Goal: Understand process/instructions

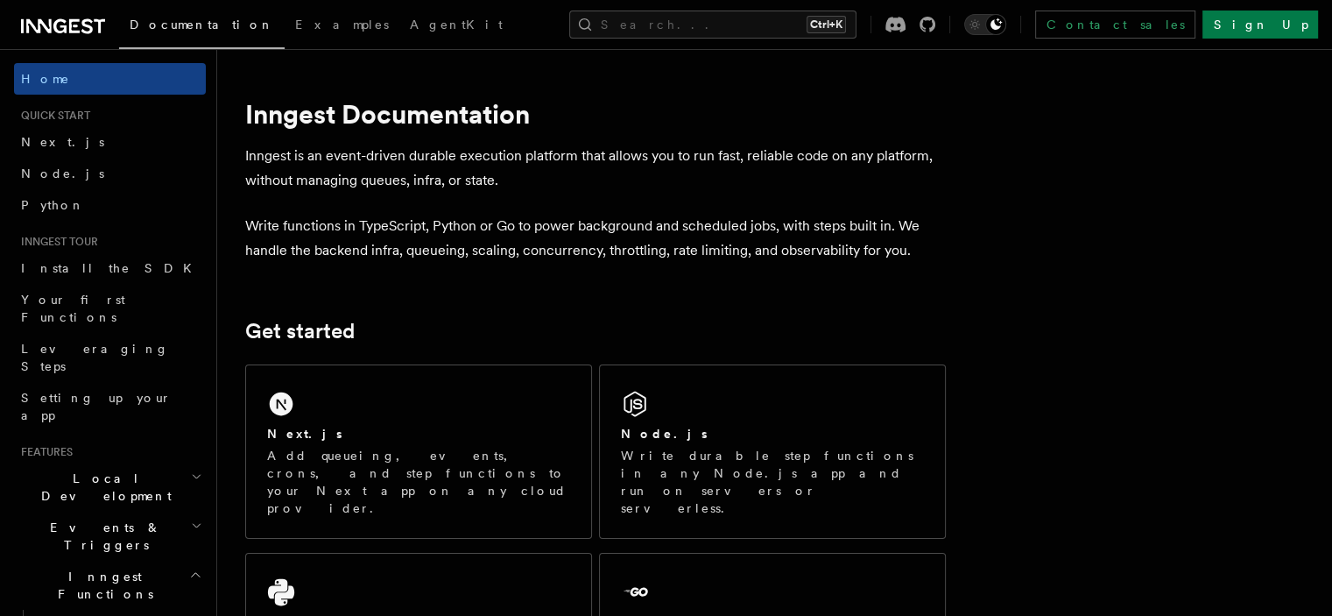
click at [68, 151] on link "Next.js" at bounding box center [110, 142] width 192 height 32
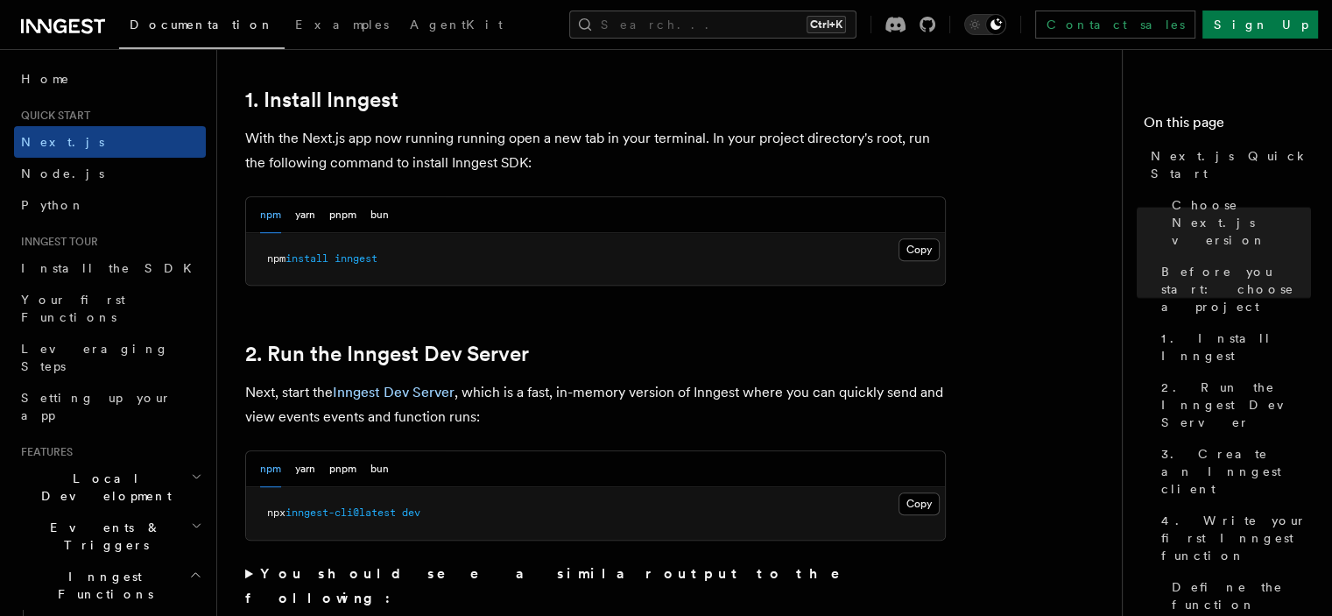
scroll to position [966, 0]
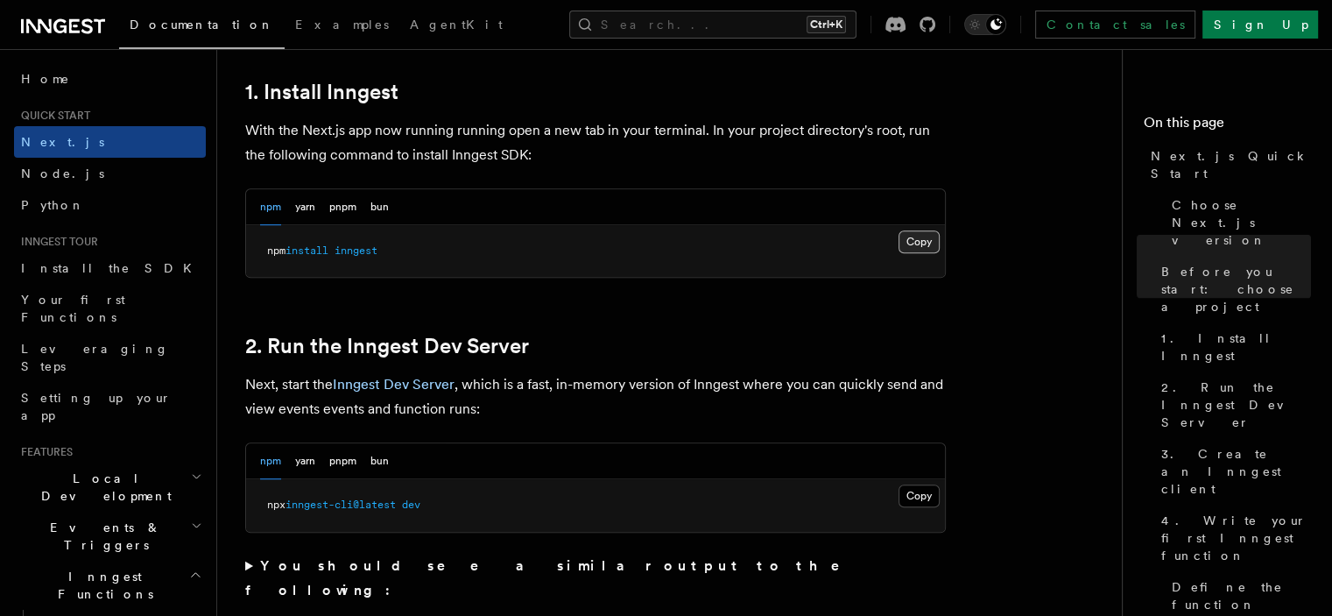
click at [918, 233] on button "Copy Copied" at bounding box center [918, 241] width 41 height 23
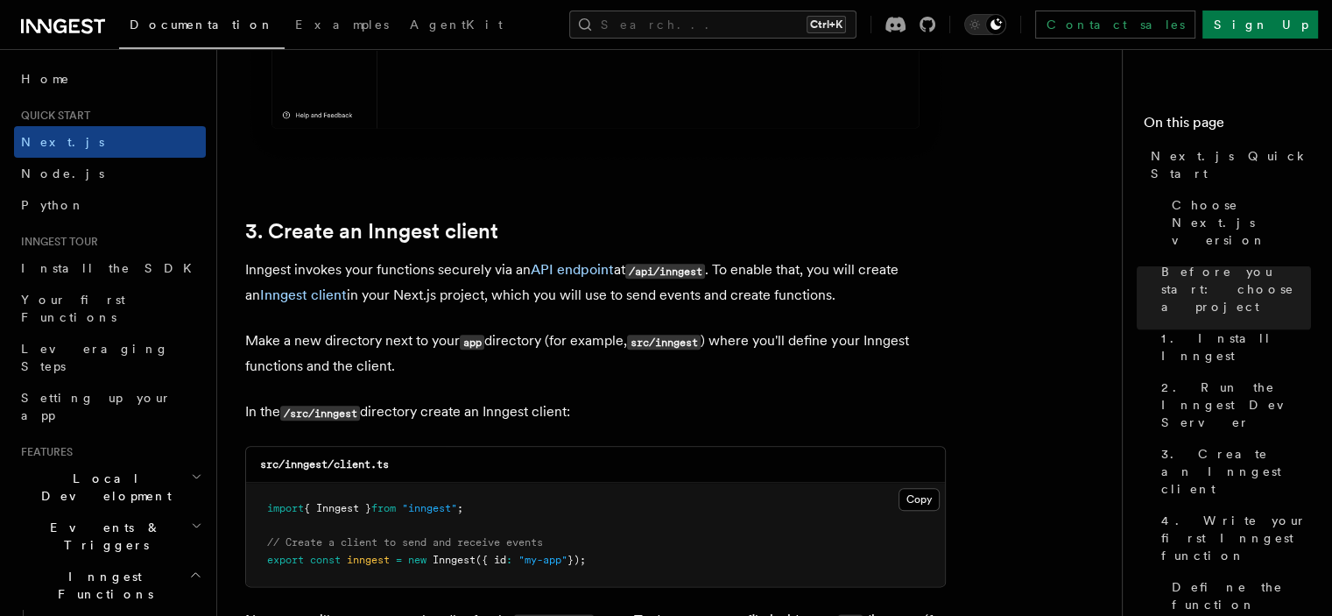
scroll to position [1921, 0]
drag, startPoint x: 317, startPoint y: 407, endPoint x: 363, endPoint y: 410, distance: 46.5
click at [360, 410] on code "/src/inngest" at bounding box center [320, 411] width 80 height 15
drag, startPoint x: 284, startPoint y: 466, endPoint x: 328, endPoint y: 468, distance: 43.8
click at [328, 468] on code "src/inngest/client.ts" at bounding box center [324, 462] width 129 height 12
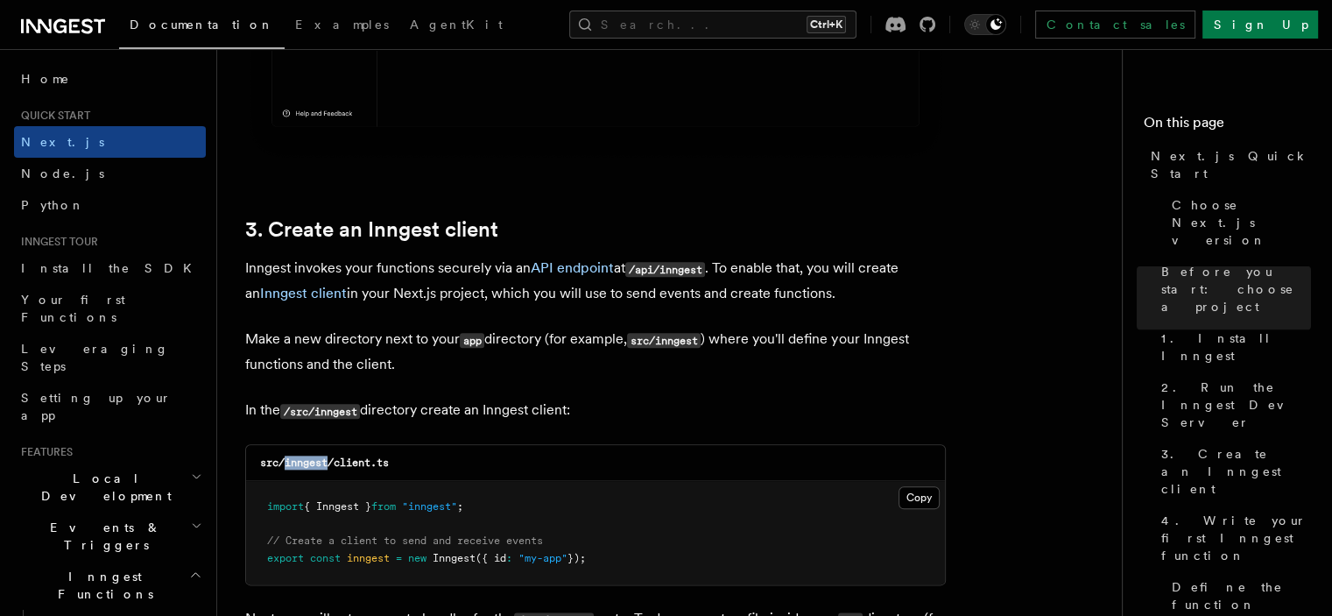
copy code "inngest"
click at [921, 491] on button "Copy Copied" at bounding box center [918, 497] width 41 height 23
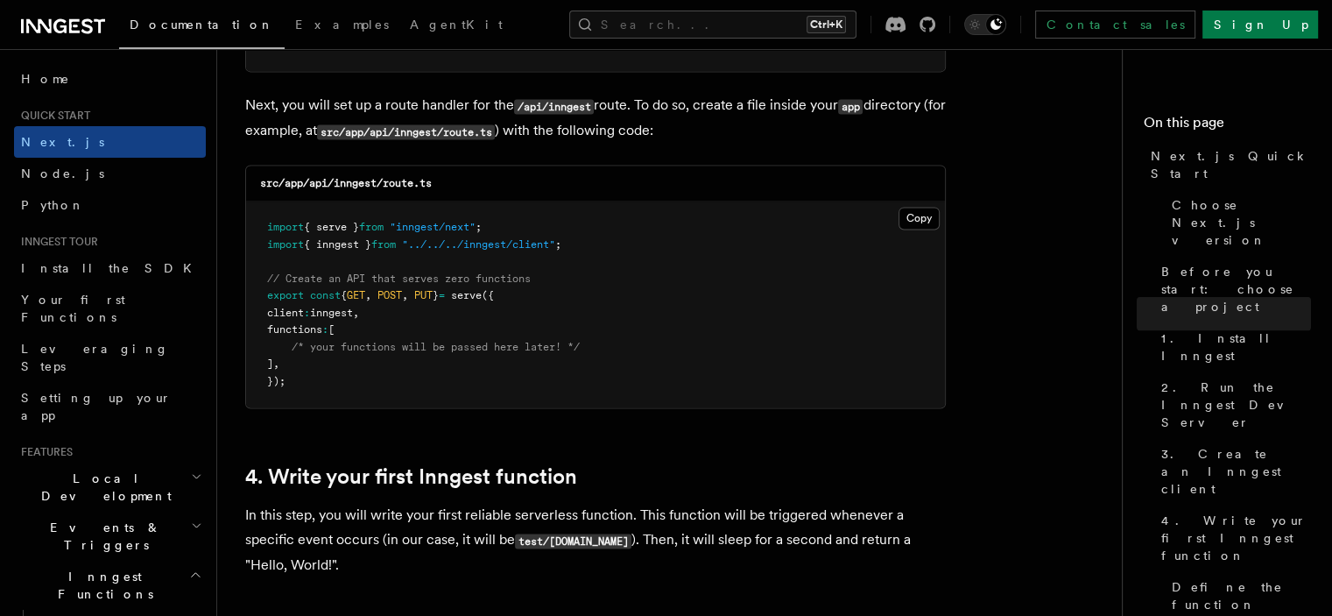
scroll to position [2436, 0]
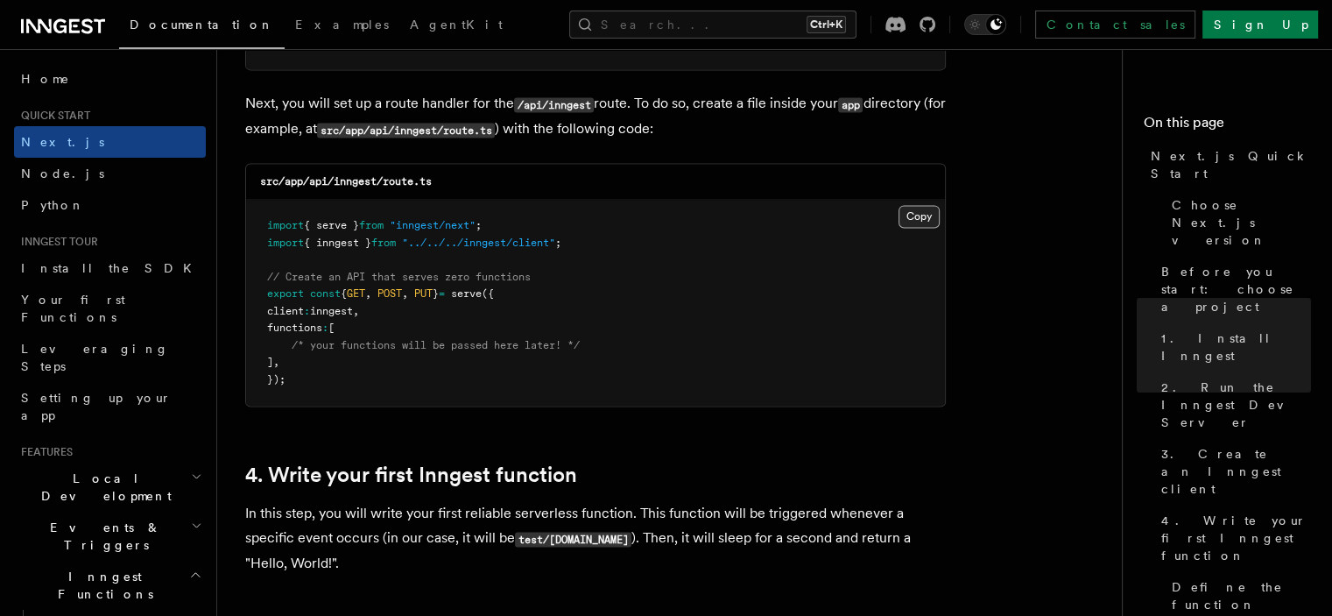
click at [908, 222] on button "Copy Copied" at bounding box center [918, 216] width 41 height 23
